Goal: Book appointment/travel/reservation

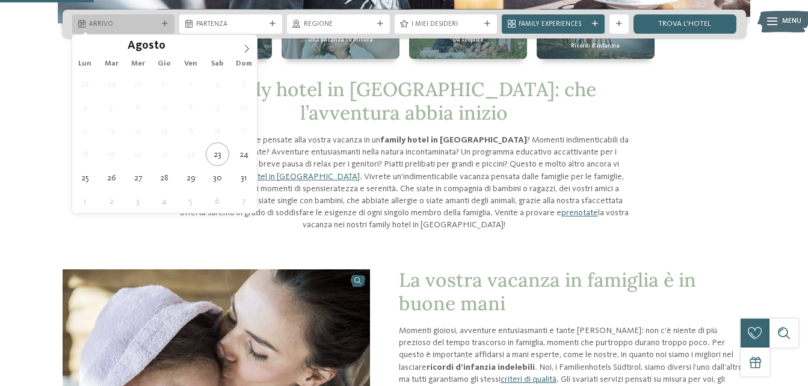
click at [101, 26] on span "Arrivo" at bounding box center [123, 25] width 69 height 10
click at [244, 53] on span at bounding box center [246, 45] width 20 height 20
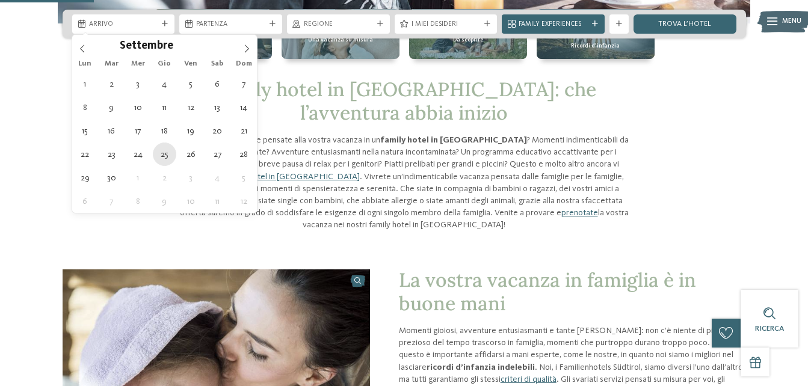
type div "[DATE]"
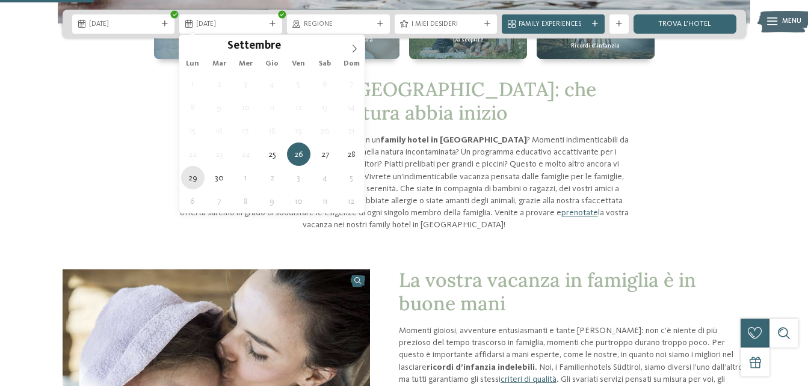
type div "29.09.2025"
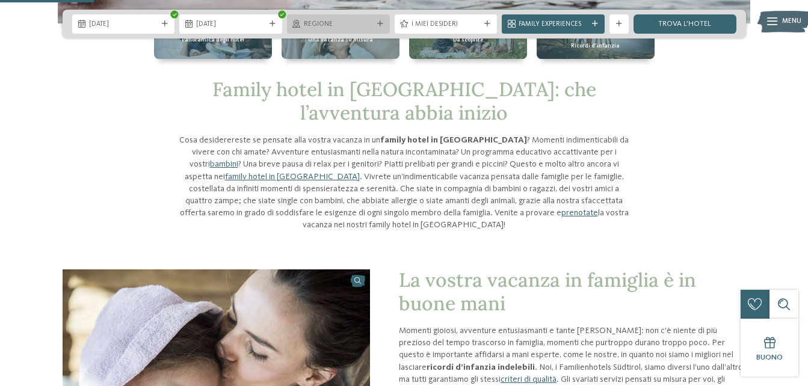
click at [319, 26] on span "Regione" at bounding box center [338, 25] width 69 height 10
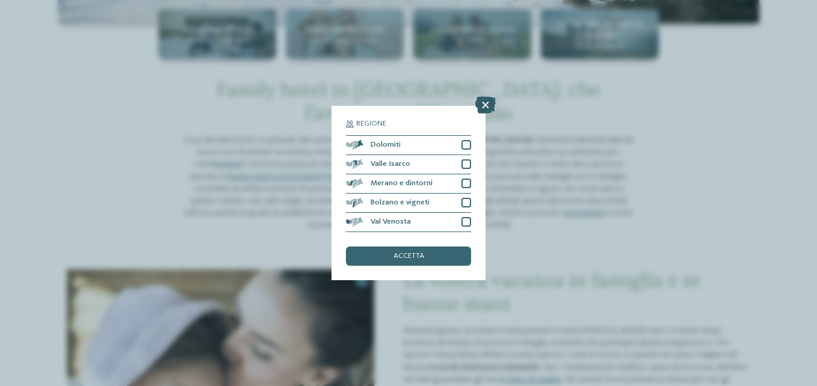
click at [486, 102] on icon at bounding box center [485, 105] width 20 height 17
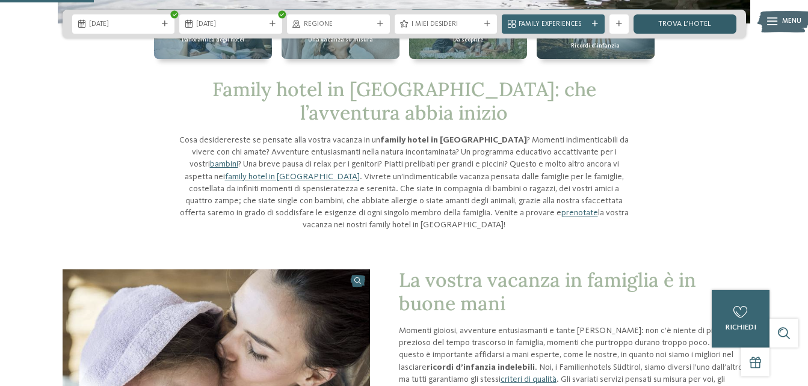
click at [691, 28] on link "trova l’hotel" at bounding box center [685, 23] width 103 height 19
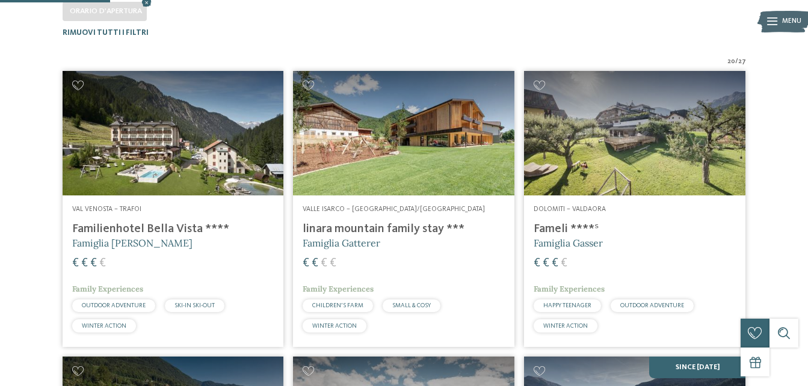
scroll to position [479, 0]
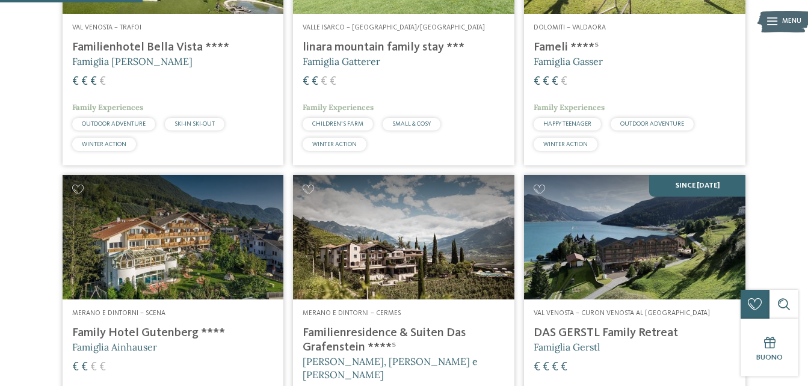
click at [561, 45] on h4 "Fameli ****ˢ" at bounding box center [635, 47] width 202 height 14
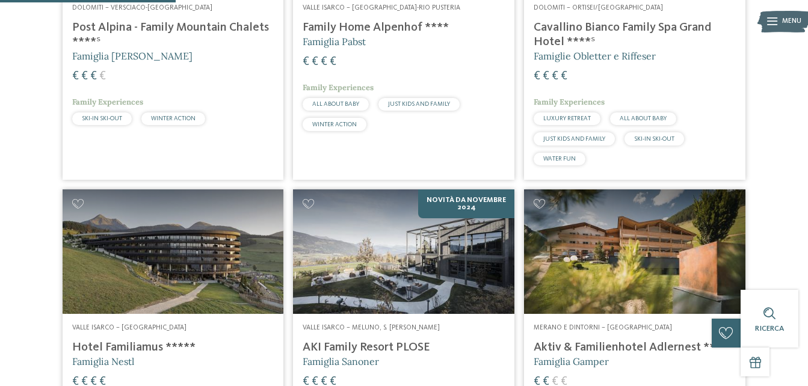
scroll to position [753, 0]
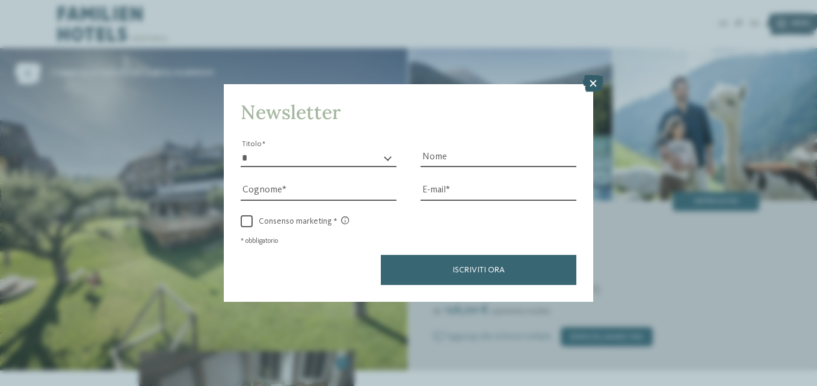
click at [593, 84] on icon at bounding box center [593, 83] width 20 height 17
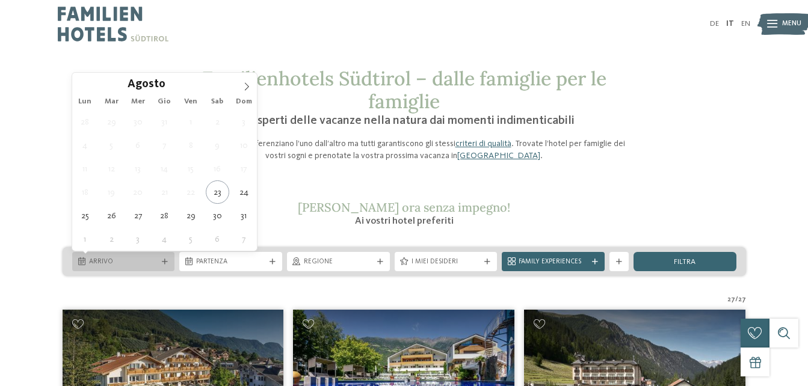
click at [166, 259] on icon at bounding box center [165, 262] width 6 height 6
click at [248, 88] on icon at bounding box center [246, 86] width 8 height 8
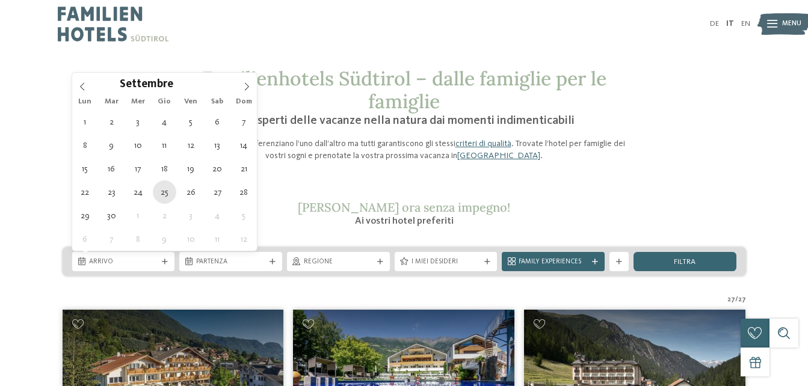
type div "25.09.2025"
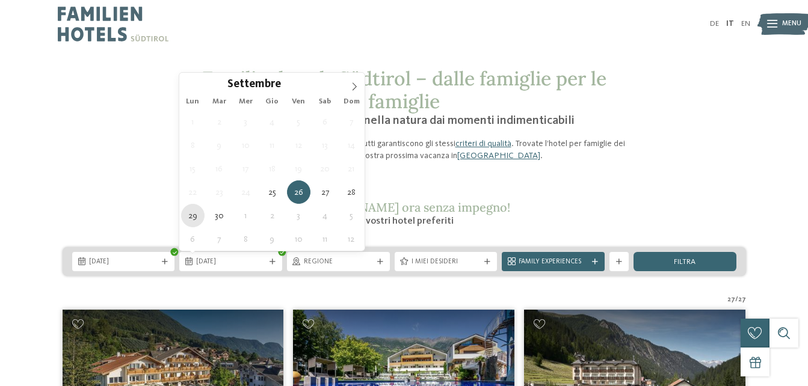
type div "29.09.2025"
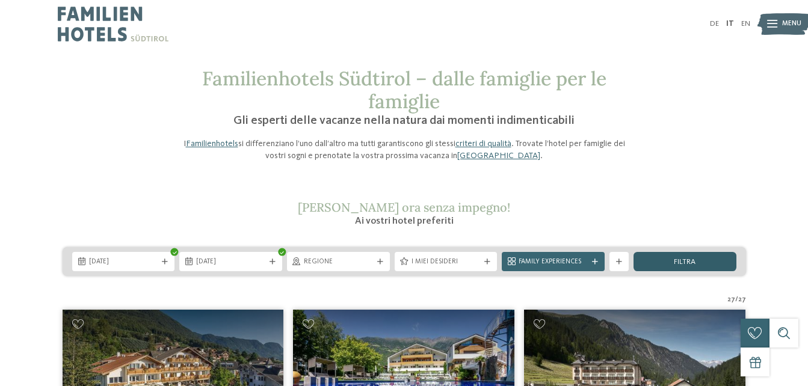
click at [685, 258] on div "filtra" at bounding box center [685, 261] width 103 height 19
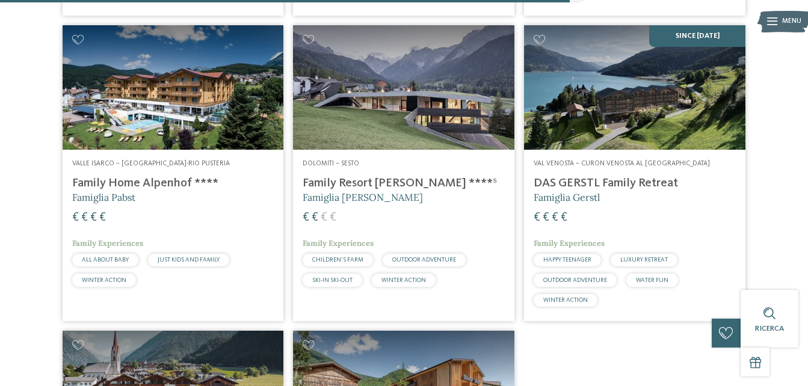
scroll to position [1872, 0]
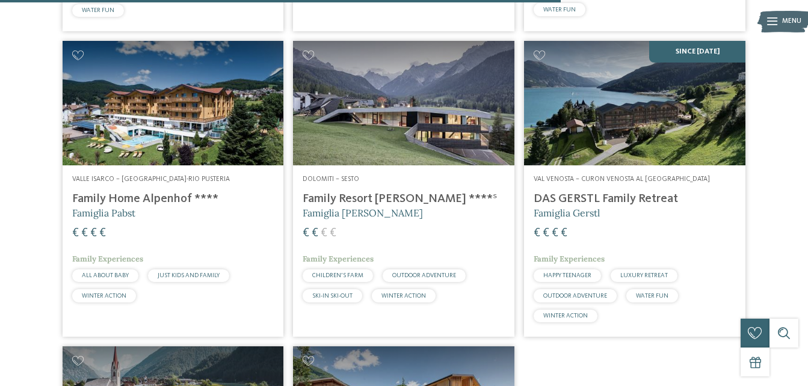
click at [365, 115] on img at bounding box center [403, 103] width 221 height 125
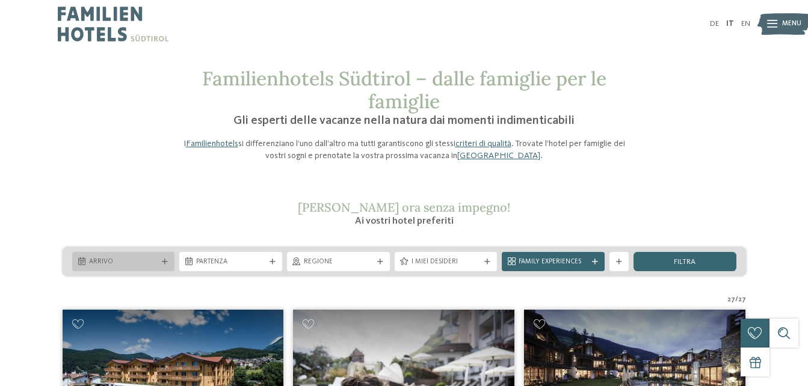
click at [162, 267] on div "Arrivo" at bounding box center [123, 261] width 103 height 19
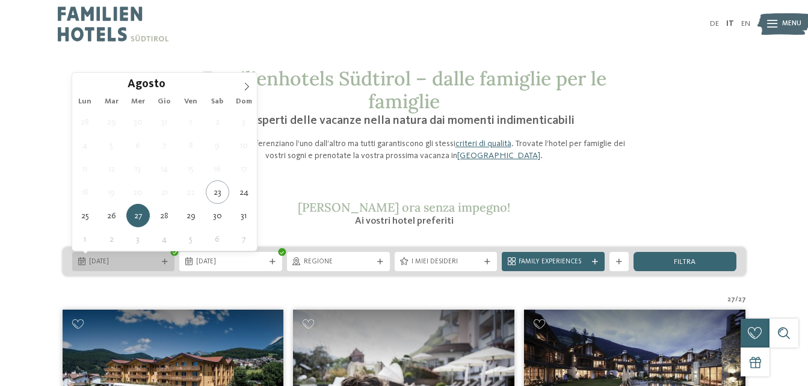
click at [147, 262] on span "[DATE]" at bounding box center [123, 263] width 69 height 10
click at [246, 90] on icon at bounding box center [247, 87] width 4 height 8
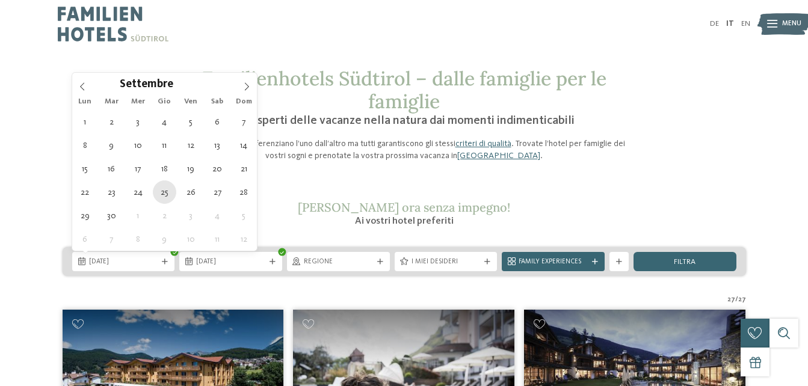
type div "[DATE]"
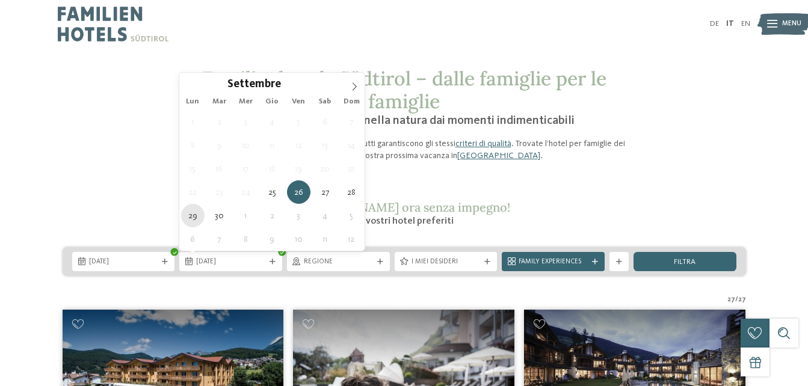
type div "[DATE]"
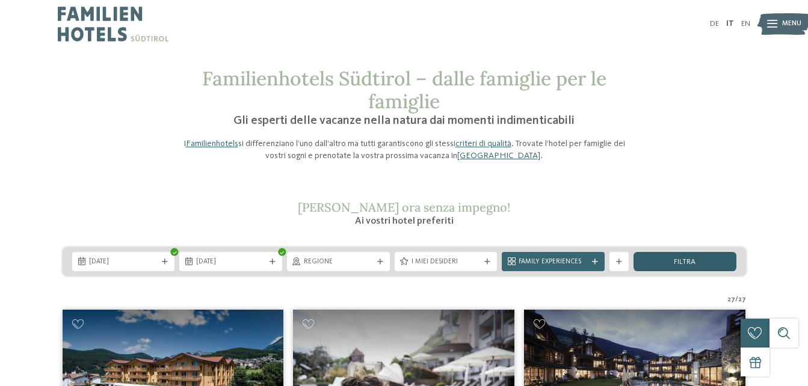
click at [664, 263] on div "filtra" at bounding box center [685, 261] width 103 height 19
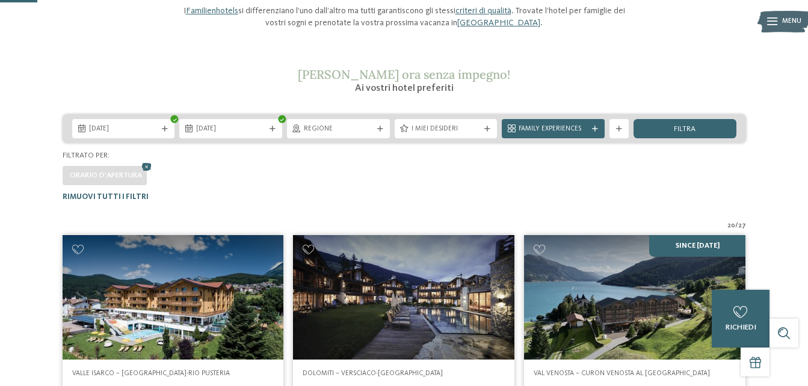
scroll to position [125, 0]
